Goal: Navigation & Orientation: Find specific page/section

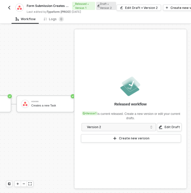
scroll to position [9, 118]
click at [7, 5] on button "button" at bounding box center [9, 8] width 6 height 6
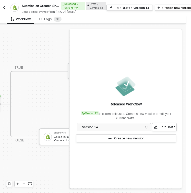
scroll to position [9, 172]
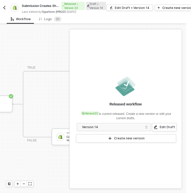
click at [5, 8] on img "button" at bounding box center [4, 8] width 4 height 4
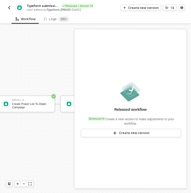
scroll to position [9, 328]
click at [7, 8] on img "button" at bounding box center [9, 8] width 4 height 4
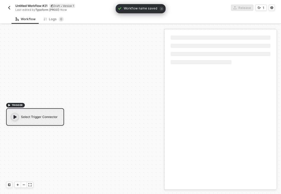
scroll to position [9, 0]
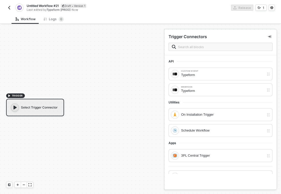
click at [10, 6] on img "button" at bounding box center [9, 8] width 4 height 4
